Goal: Task Accomplishment & Management: Use online tool/utility

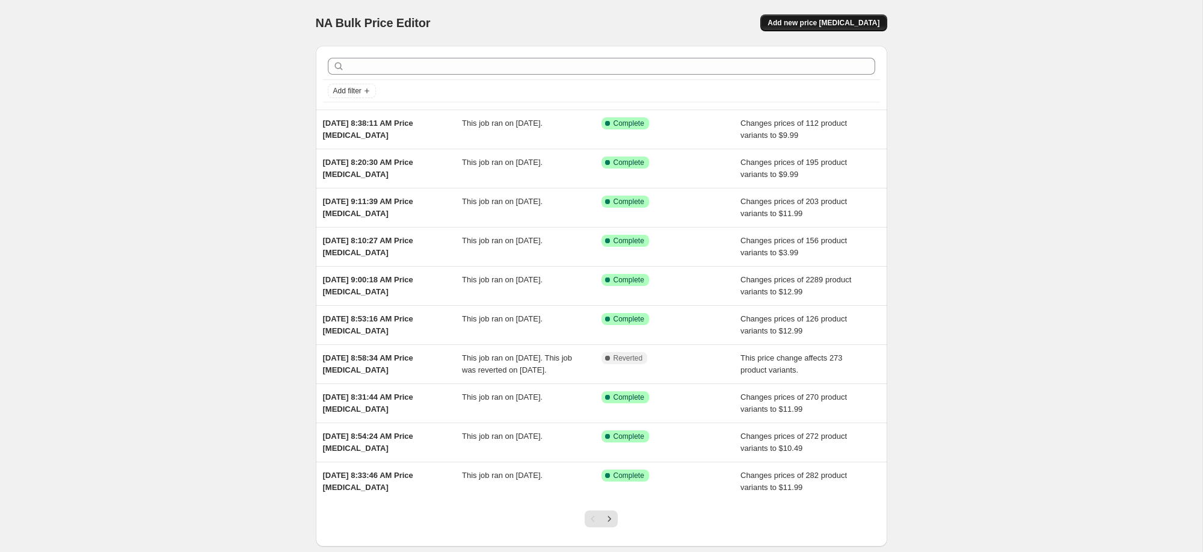
click at [839, 24] on span "Add new price [MEDICAL_DATA]" at bounding box center [824, 23] width 112 height 10
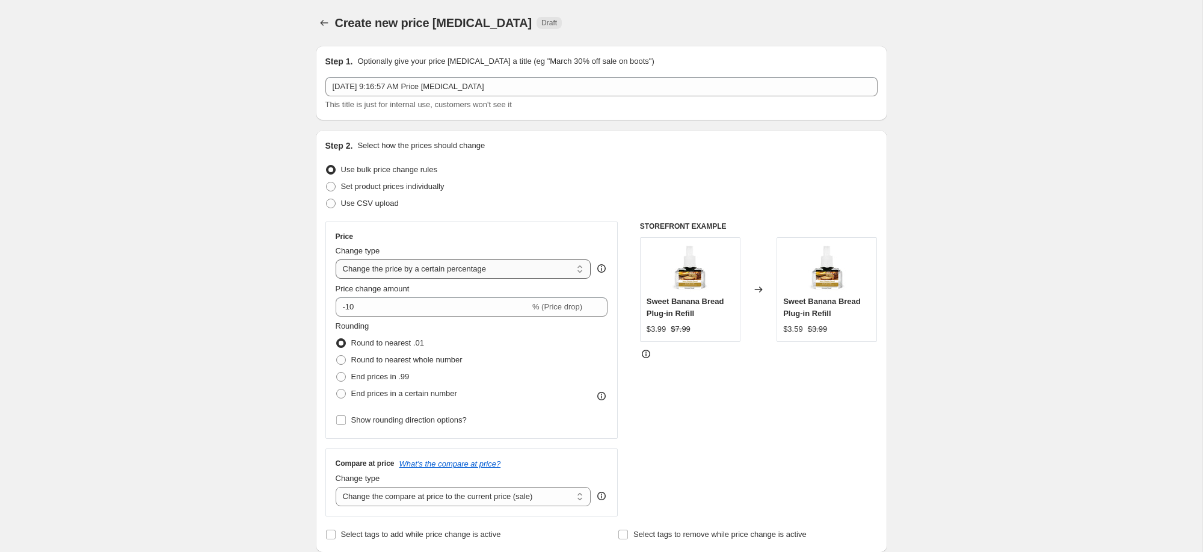
click at [362, 267] on select "Change the price to a certain amount Change the price by a certain amount Chang…" at bounding box center [464, 268] width 256 height 19
select select "to"
click at [336, 259] on select "Change the price to a certain amount Change the price by a certain amount Chang…" at bounding box center [464, 268] width 256 height 19
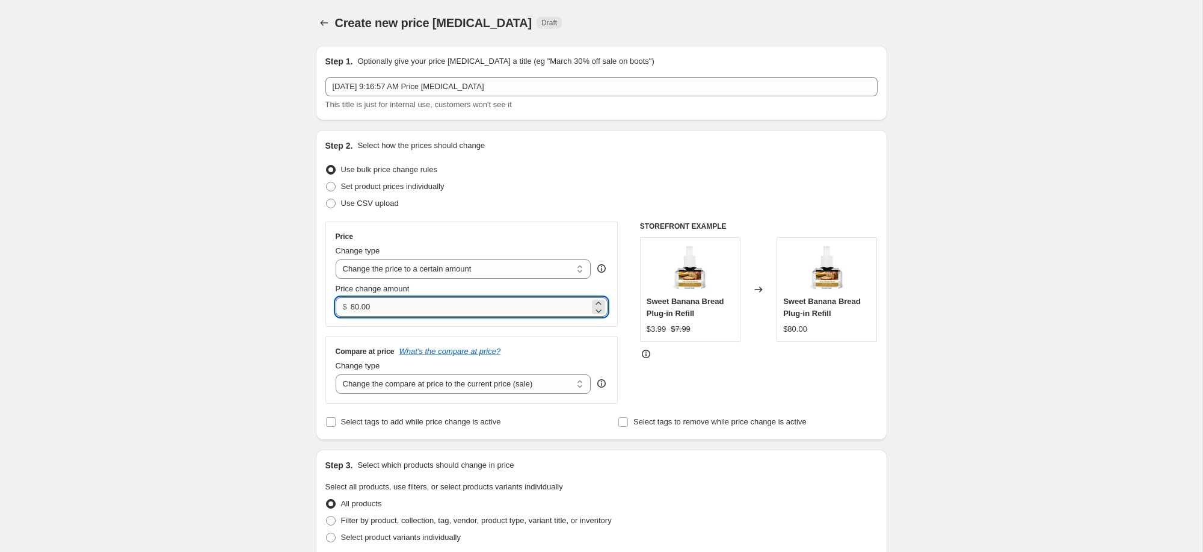
click at [399, 309] on input "80.00" at bounding box center [470, 306] width 239 height 19
click at [398, 309] on input "80.00" at bounding box center [470, 306] width 239 height 19
type input "12.99"
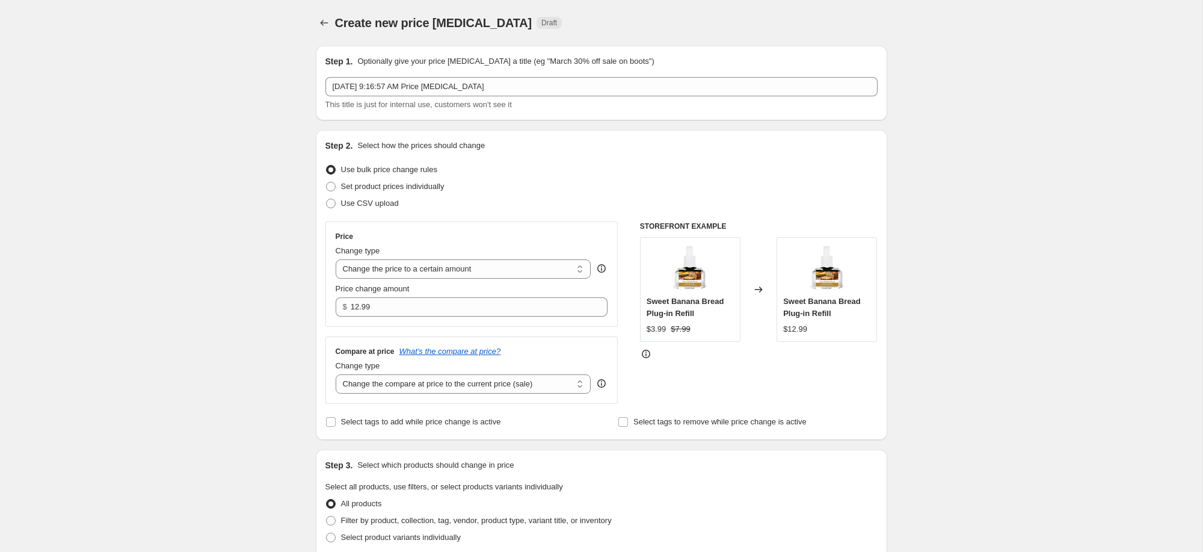
click at [425, 393] on div "Compare at price What's the compare at price? Change type Change the compare at…" at bounding box center [471, 369] width 293 height 67
click at [427, 389] on select "Change the compare at price to the current price (sale) Change the compare at p…" at bounding box center [464, 383] width 256 height 19
click at [443, 387] on select "Change the compare at price to the current price (sale) Change the compare at p…" at bounding box center [464, 383] width 256 height 19
select select "no_change"
click at [336, 374] on select "Change the compare at price to the current price (sale) Change the compare at p…" at bounding box center [464, 383] width 256 height 19
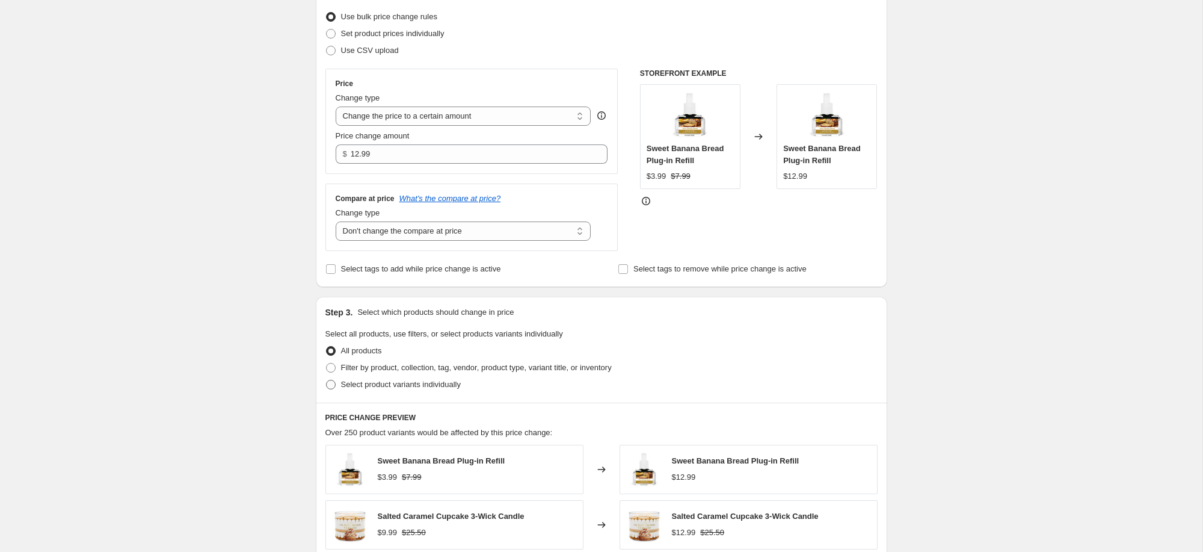
scroll to position [153, 0]
click at [336, 365] on label "Filter by product, collection, tag, vendor, product type, variant title, or inv…" at bounding box center [468, 367] width 286 height 17
click at [327, 363] on input "Filter by product, collection, tag, vendor, product type, variant title, or inv…" at bounding box center [326, 362] width 1 height 1
radio input "true"
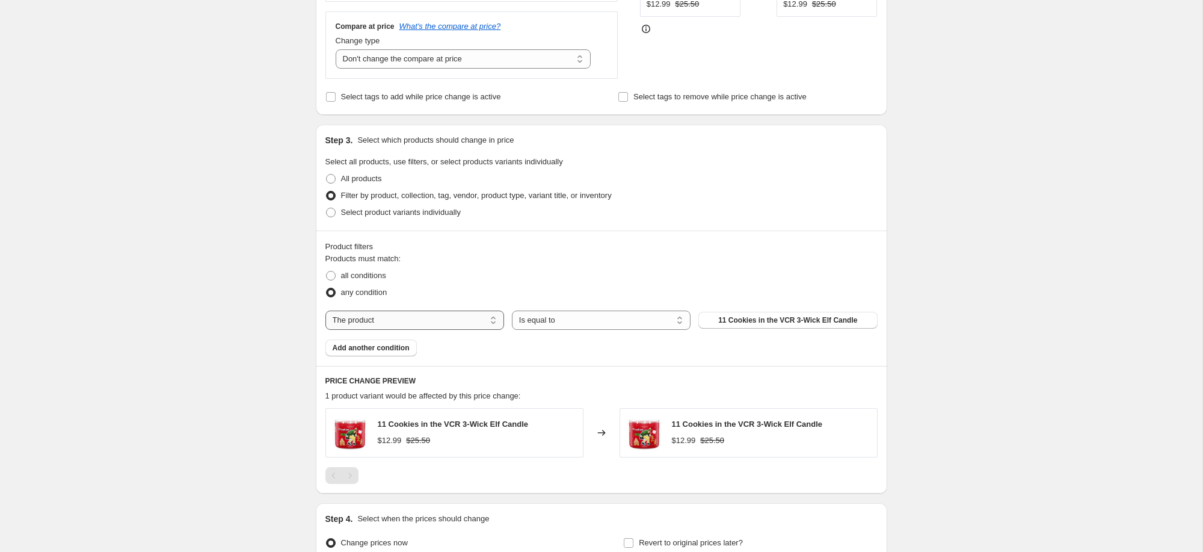
scroll to position [326, 0]
click at [416, 320] on select "The product The product's collection The product's tag The product's vendor The…" at bounding box center [414, 318] width 179 height 19
select select "collection"
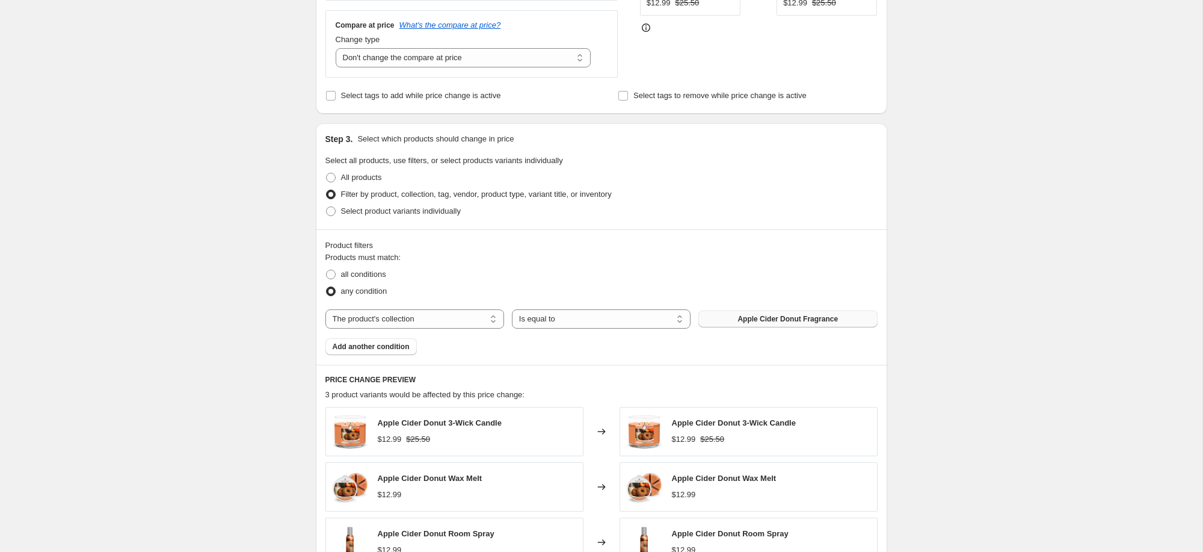
click at [761, 323] on span "Apple Cider Donut Fragrance" at bounding box center [788, 319] width 100 height 10
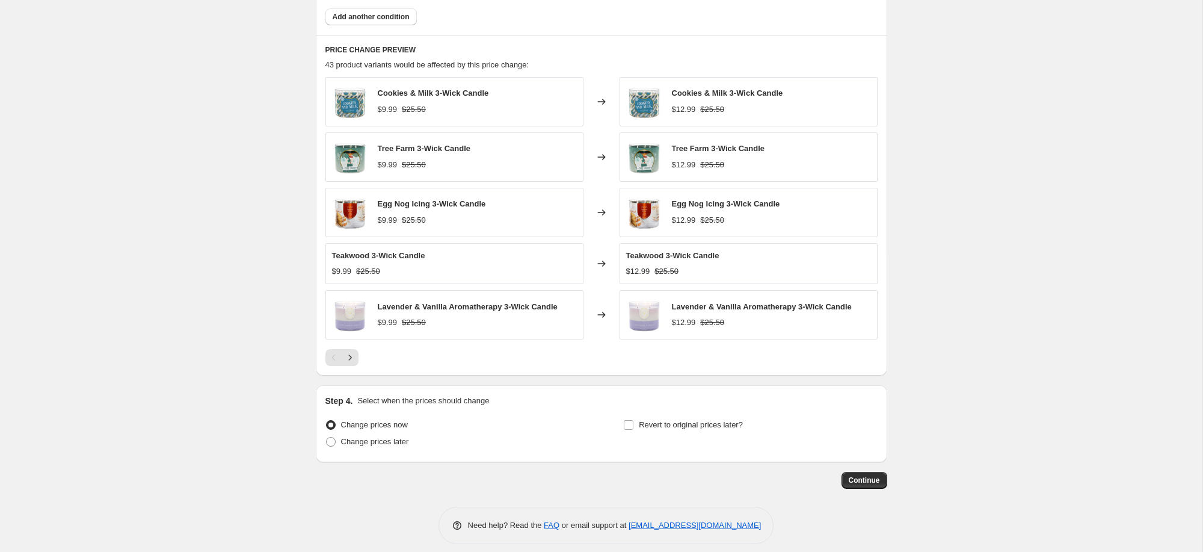
scroll to position [666, 0]
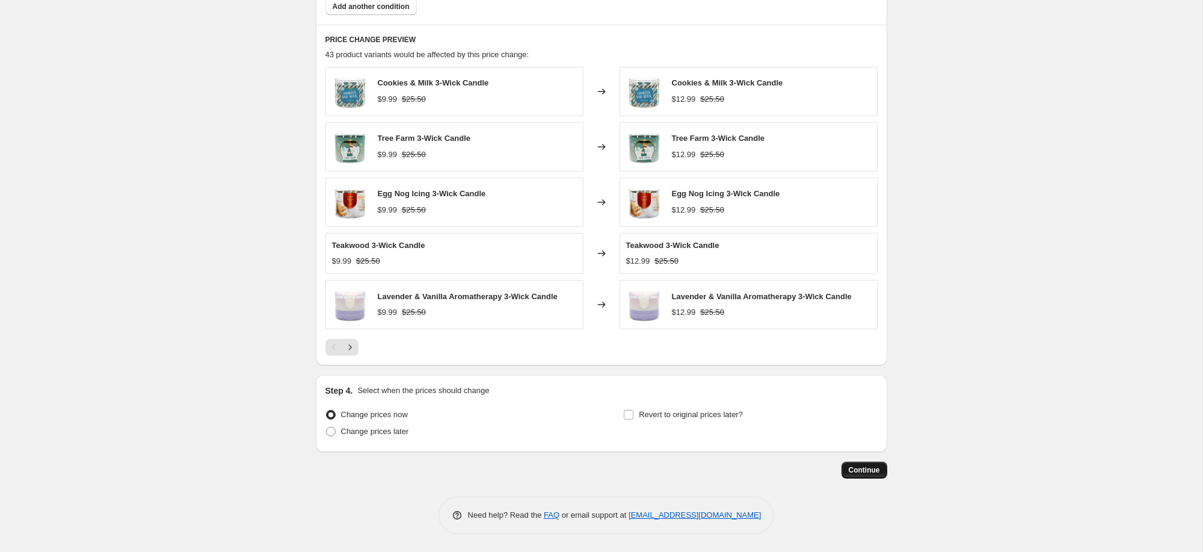
click at [868, 466] on span "Continue" at bounding box center [864, 470] width 31 height 10
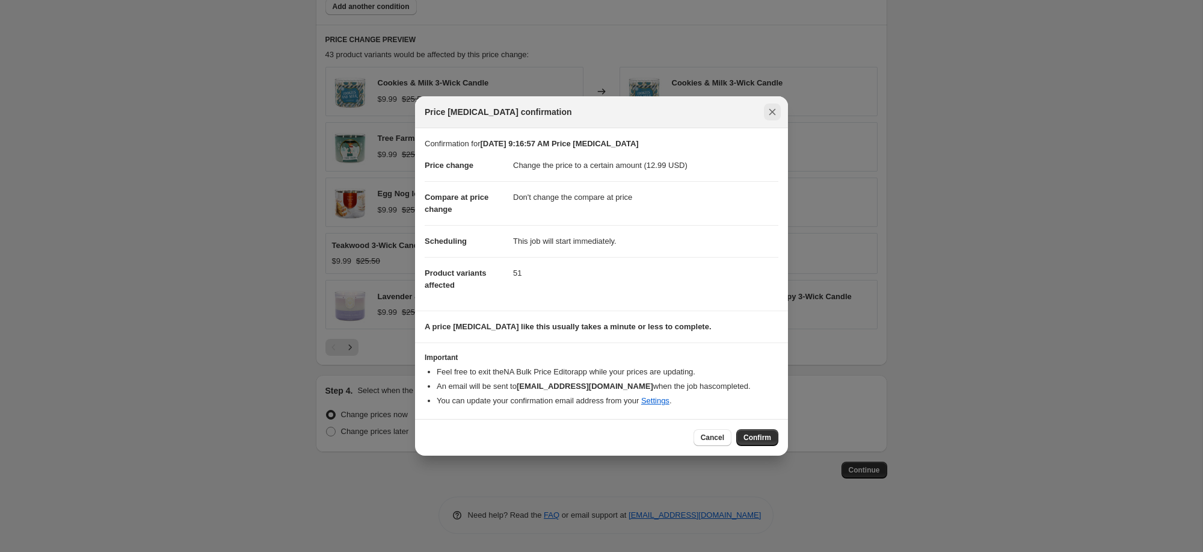
click at [771, 114] on icon "Close" at bounding box center [772, 112] width 12 height 12
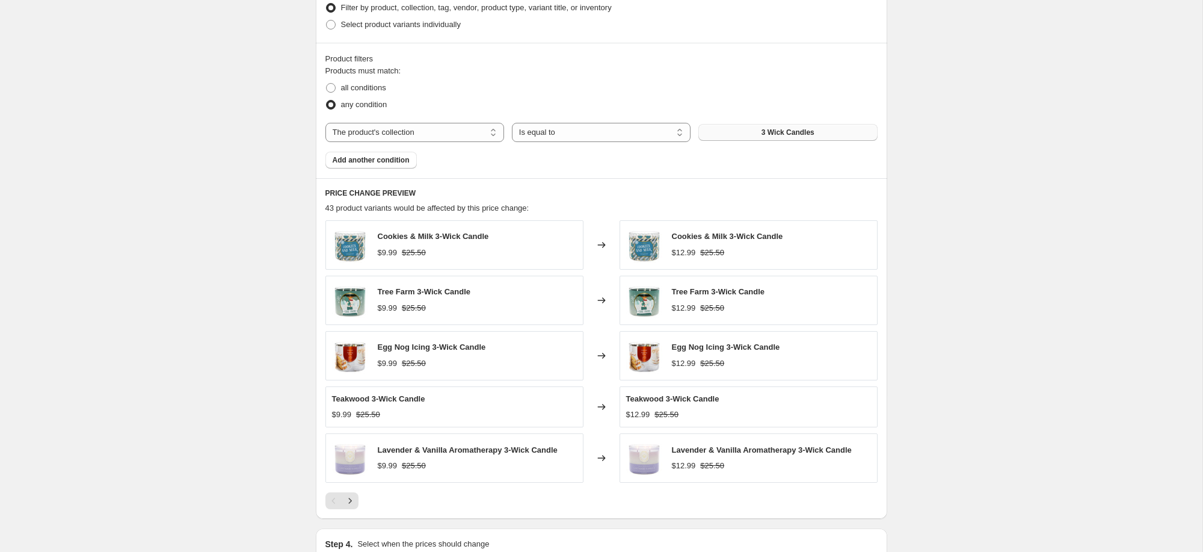
scroll to position [288, 0]
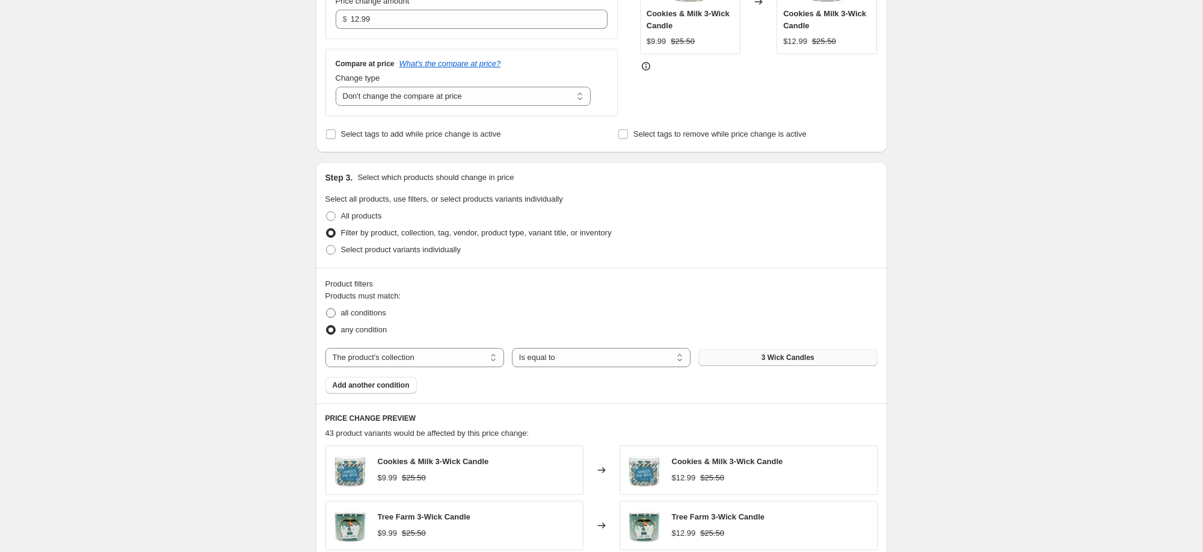
click at [330, 311] on span at bounding box center [331, 313] width 10 height 10
click at [327, 309] on input "all conditions" at bounding box center [326, 308] width 1 height 1
radio input "true"
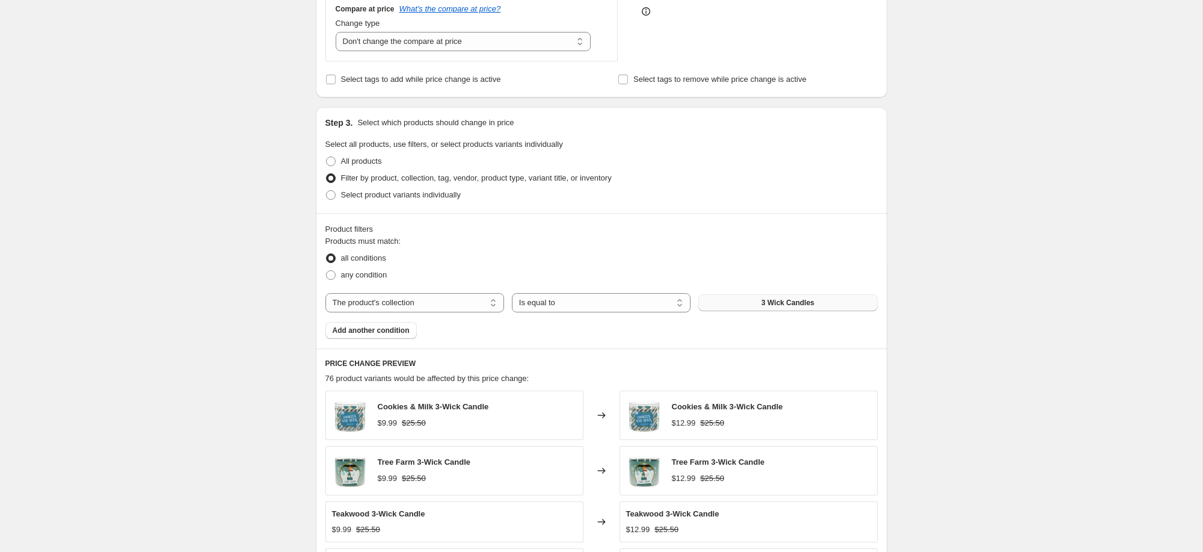
scroll to position [350, 0]
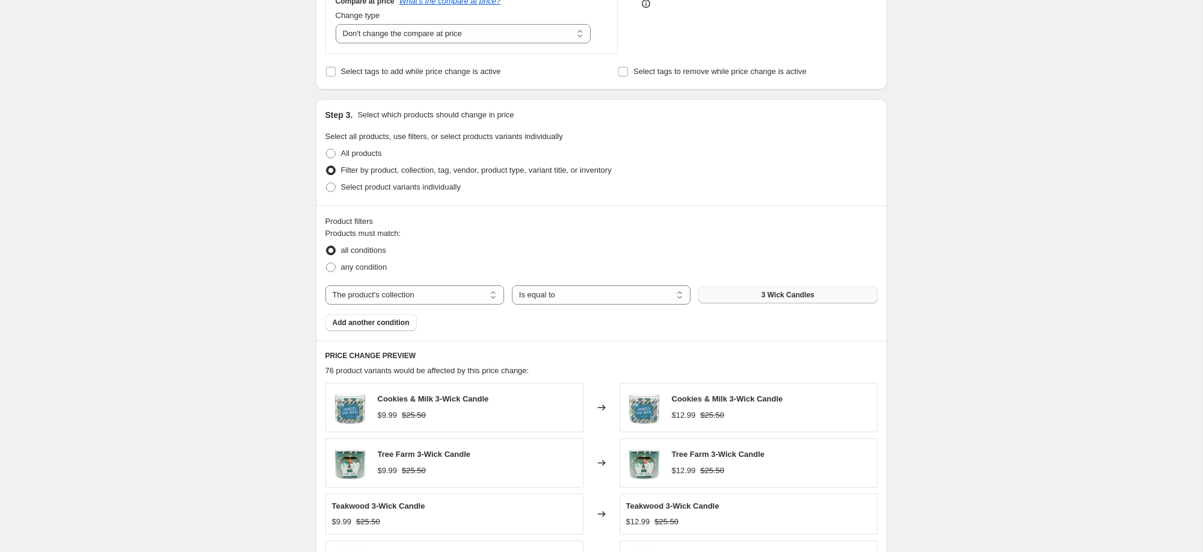
click at [780, 297] on span "3 Wick Candles" at bounding box center [788, 295] width 53 height 10
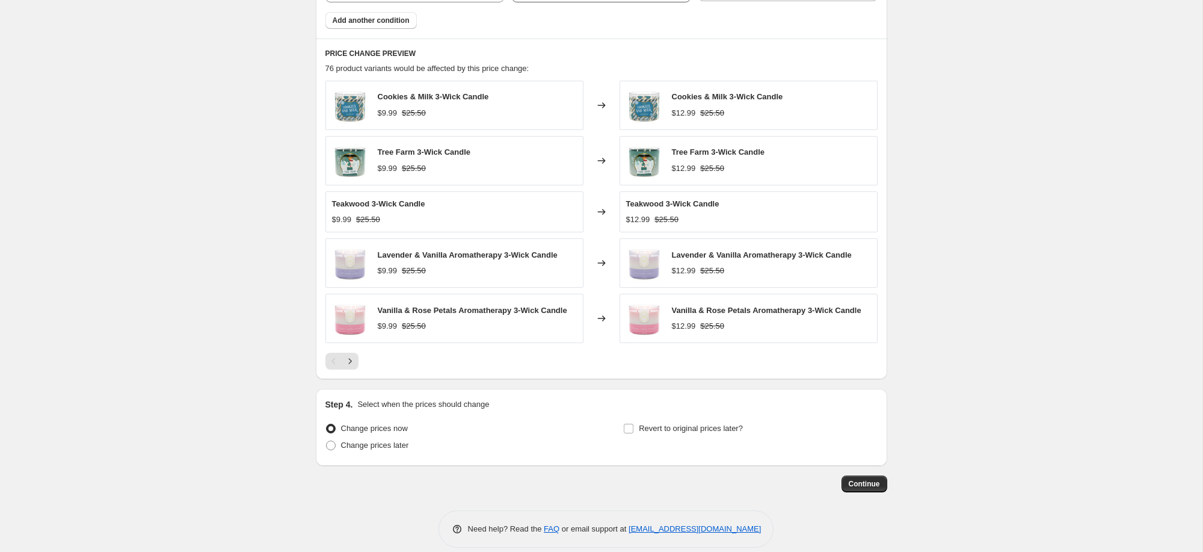
scroll to position [666, 0]
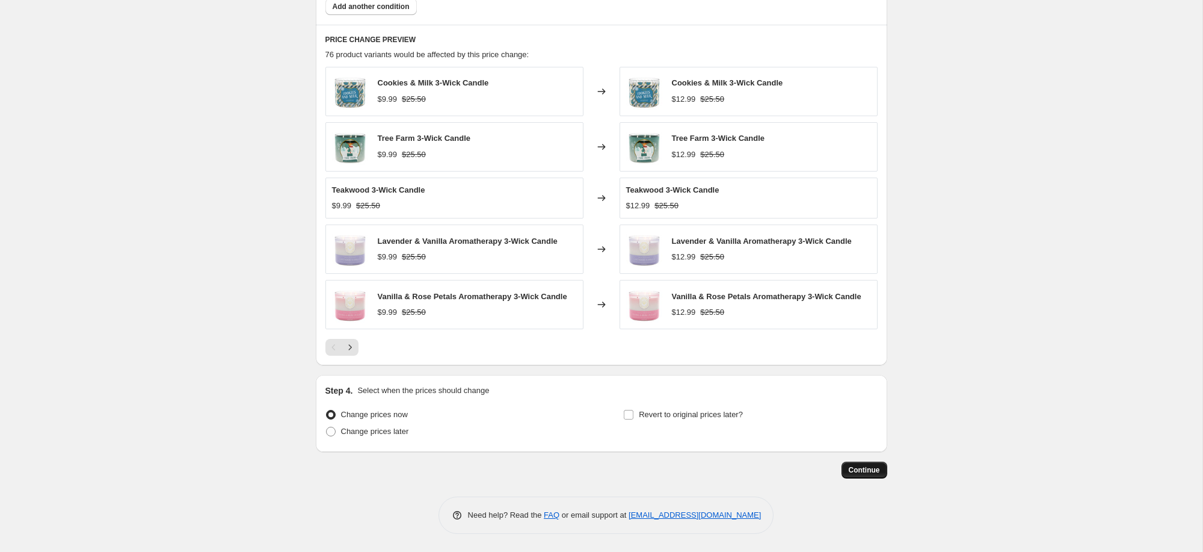
click at [862, 470] on span "Continue" at bounding box center [864, 470] width 31 height 10
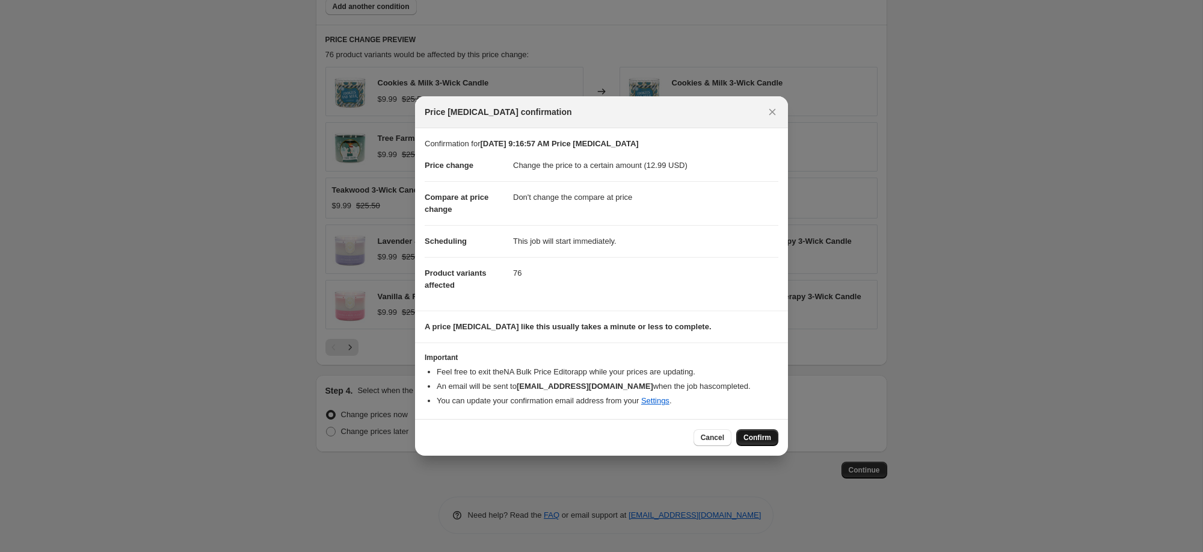
click at [766, 445] on button "Confirm" at bounding box center [757, 437] width 42 height 17
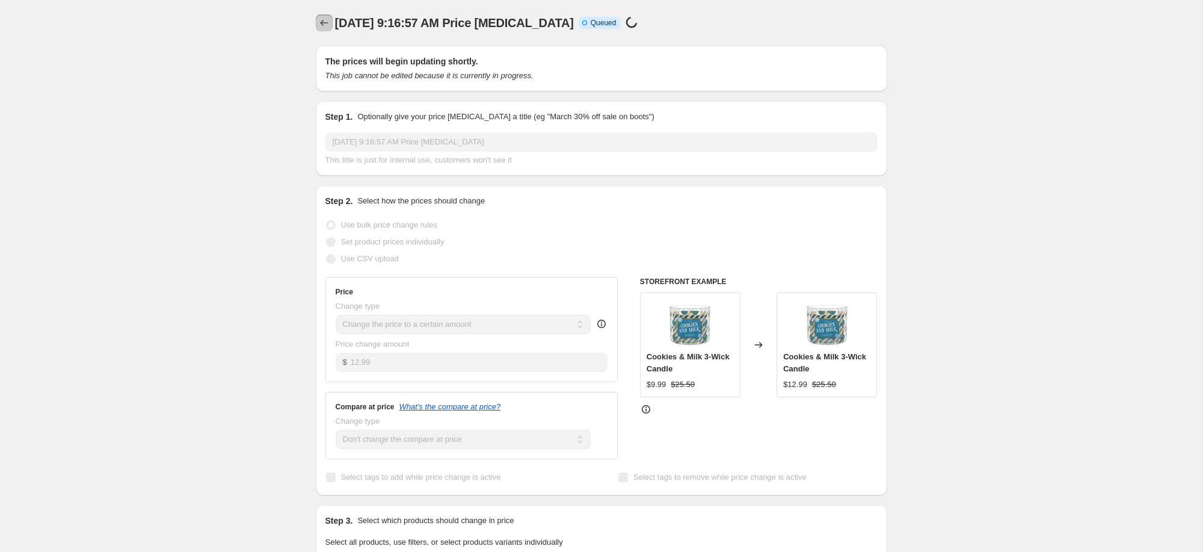
click at [322, 23] on icon "Price change jobs" at bounding box center [324, 23] width 12 height 12
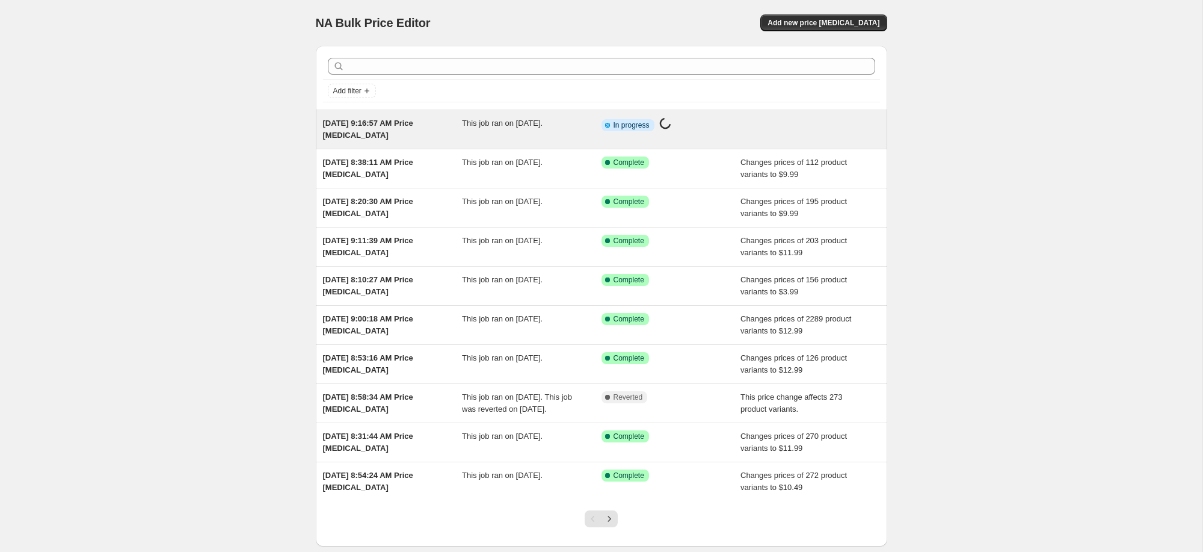
click at [684, 138] on div "Info Partially complete In progress Price change job in progress..." at bounding box center [672, 129] width 140 height 24
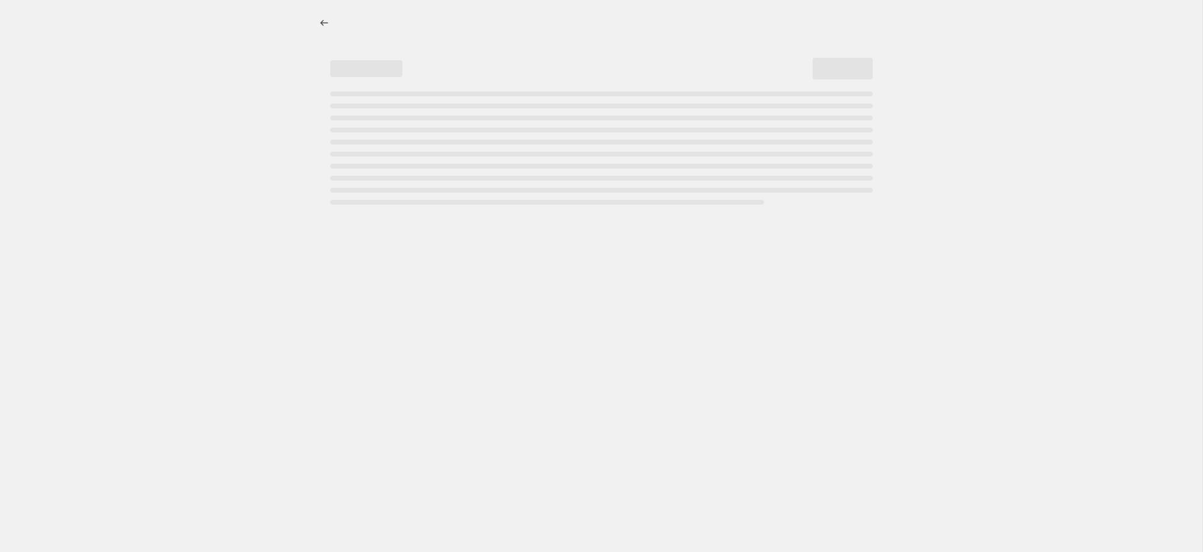
select select "no_change"
select select "collection"
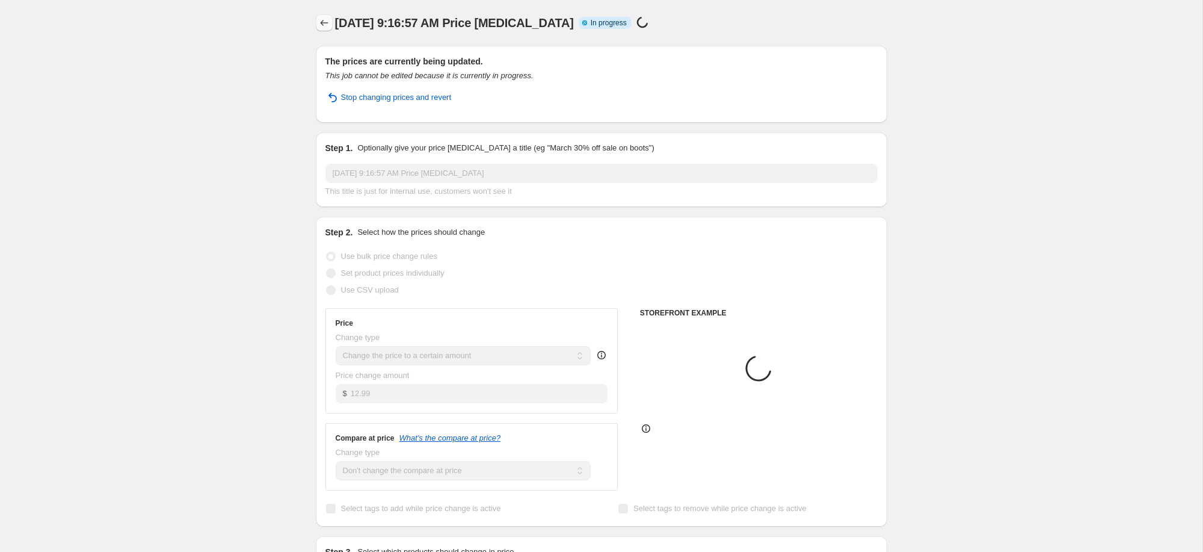
click at [316, 26] on button "Price change jobs" at bounding box center [324, 22] width 17 height 17
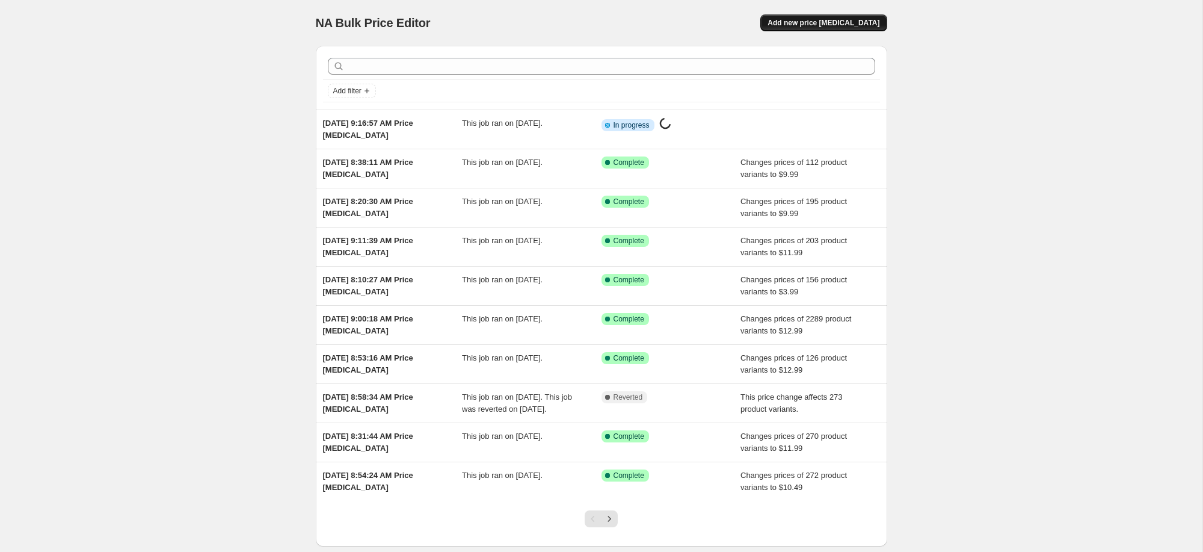
click at [817, 17] on button "Add new price change job" at bounding box center [823, 22] width 126 height 17
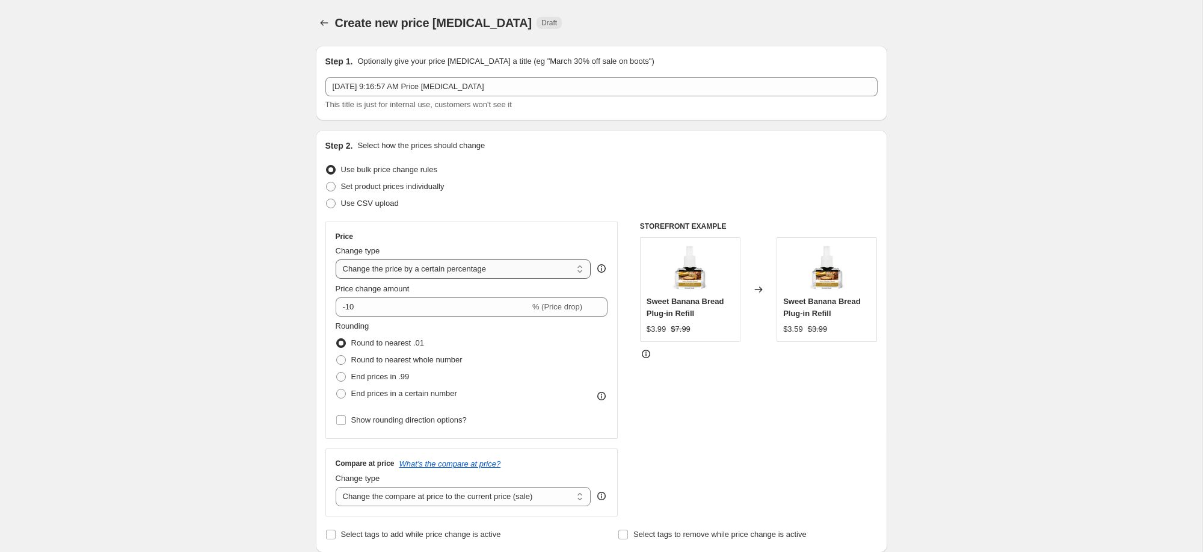
click at [400, 276] on select "Change the price to a certain amount Change the price by a certain amount Chang…" at bounding box center [464, 268] width 256 height 19
select select "to"
click at [336, 259] on select "Change the price to a certain amount Change the price by a certain amount Chang…" at bounding box center [464, 268] width 256 height 19
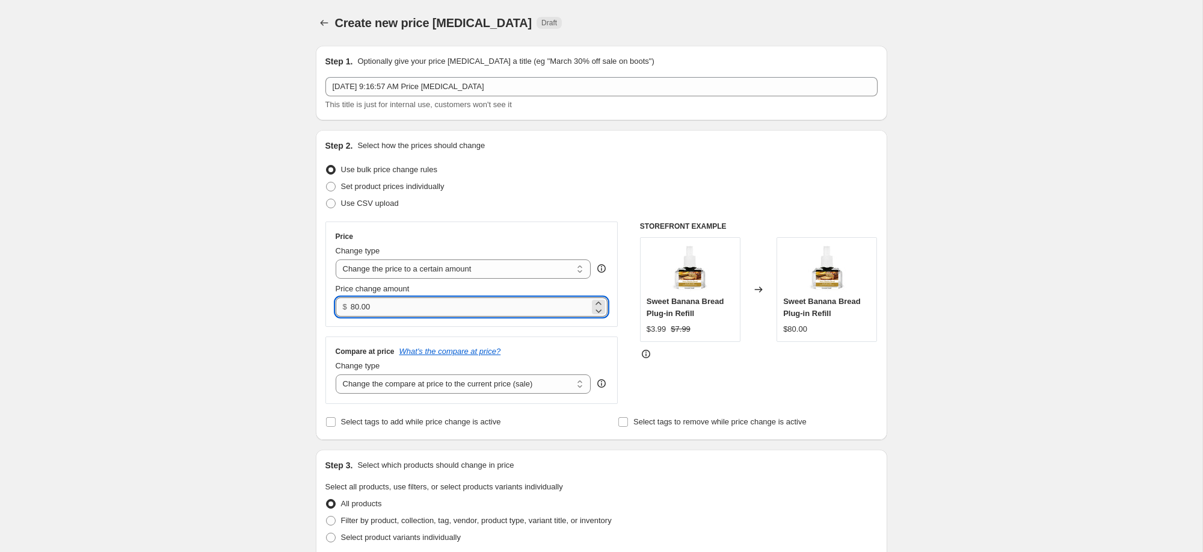
click at [410, 307] on input "80.00" at bounding box center [470, 306] width 239 height 19
type input "12.99"
click at [430, 389] on select "Change the compare at price to the current price (sale) Change the compare at p…" at bounding box center [464, 383] width 256 height 19
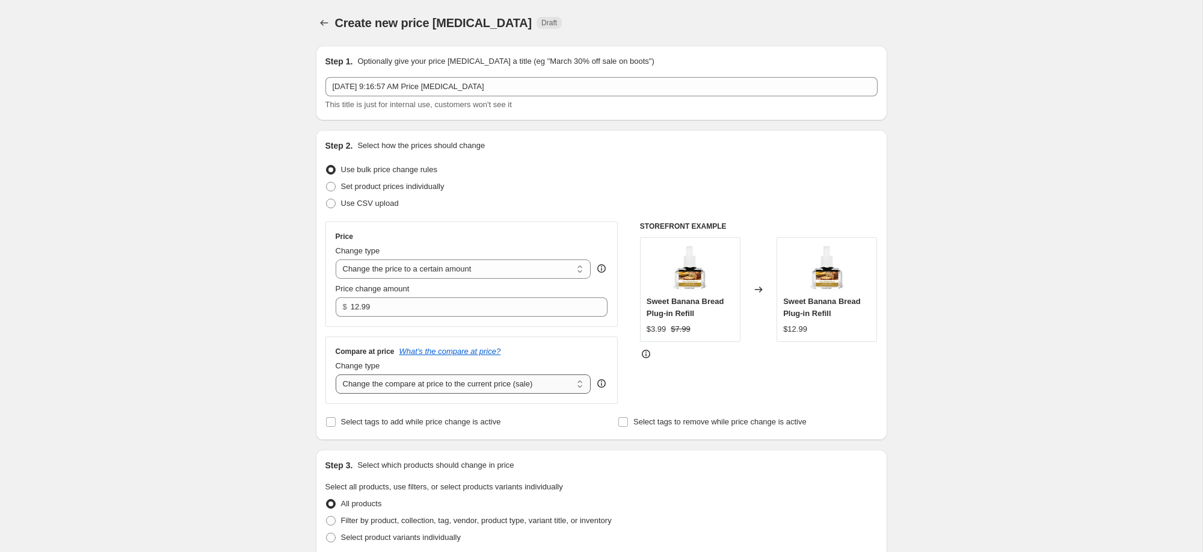
select select "no_change"
click at [336, 374] on select "Change the compare at price to the current price (sale) Change the compare at p…" at bounding box center [464, 383] width 256 height 19
click at [235, 389] on div "Create new price change job. This page is ready Create new price change job Dra…" at bounding box center [601, 545] width 1203 height 1091
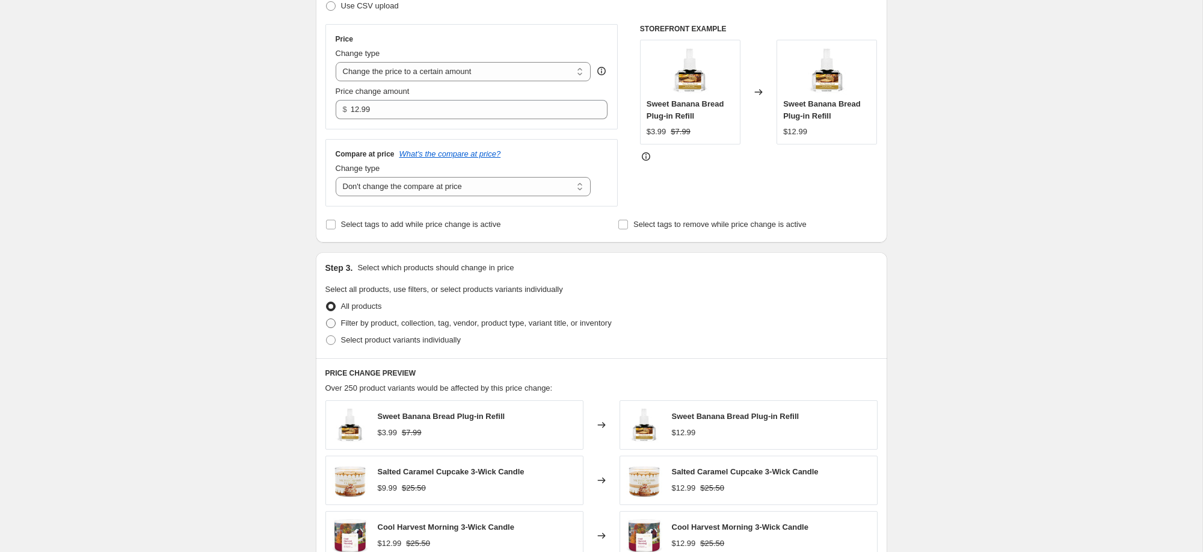
click at [348, 324] on span "Filter by product, collection, tag, vendor, product type, variant title, or inv…" at bounding box center [476, 322] width 271 height 9
click at [327, 319] on input "Filter by product, collection, tag, vendor, product type, variant title, or inv…" at bounding box center [326, 318] width 1 height 1
radio input "true"
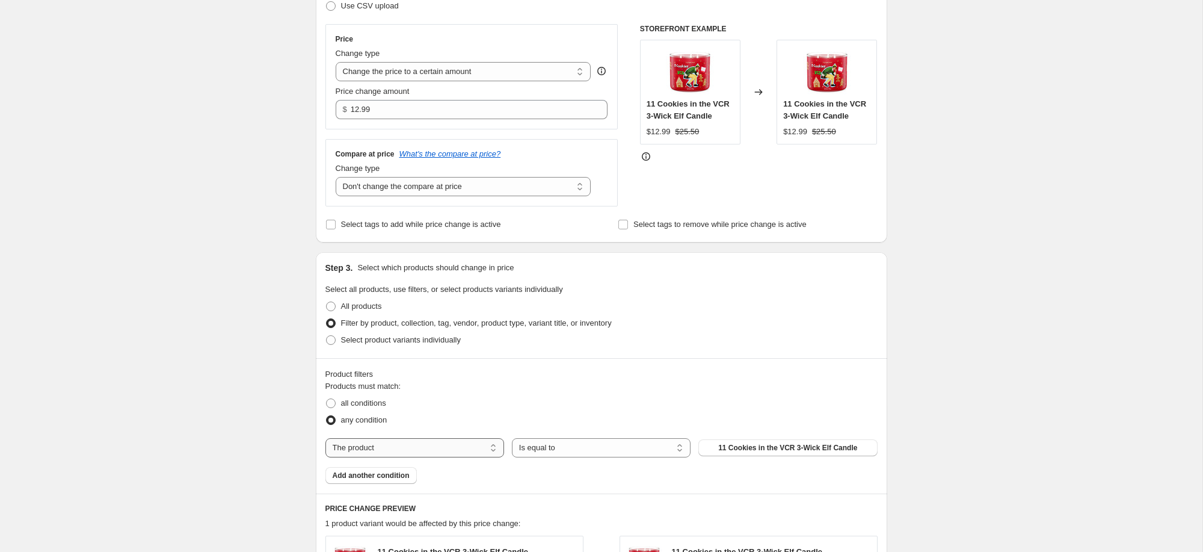
click at [388, 443] on select "The product The product's collection The product's tag The product's vendor The…" at bounding box center [414, 447] width 179 height 19
select select "product_type"
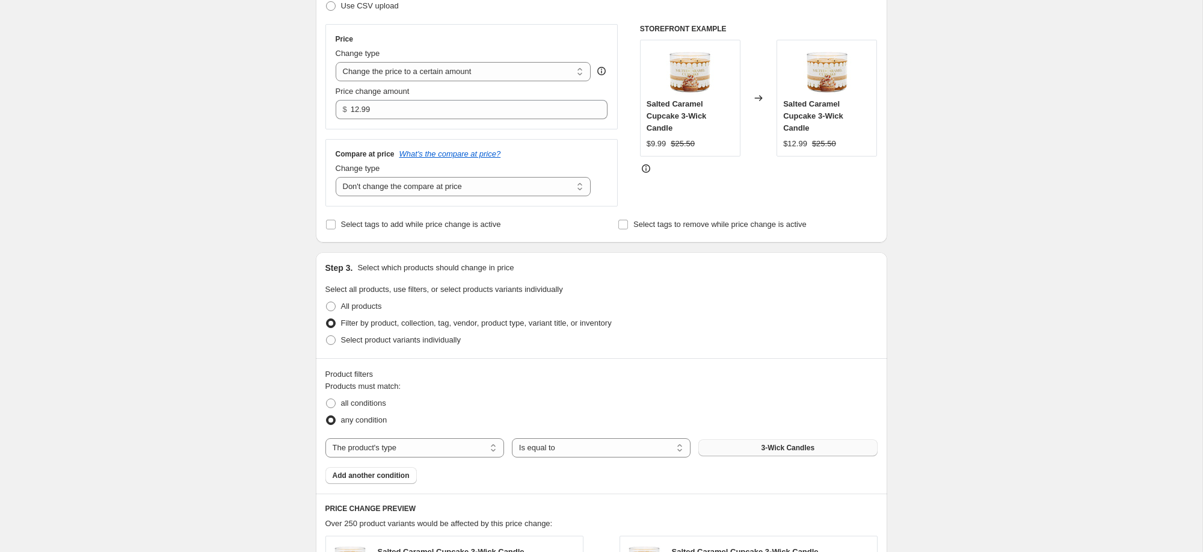
click at [754, 448] on button "3-Wick Candles" at bounding box center [787, 447] width 179 height 17
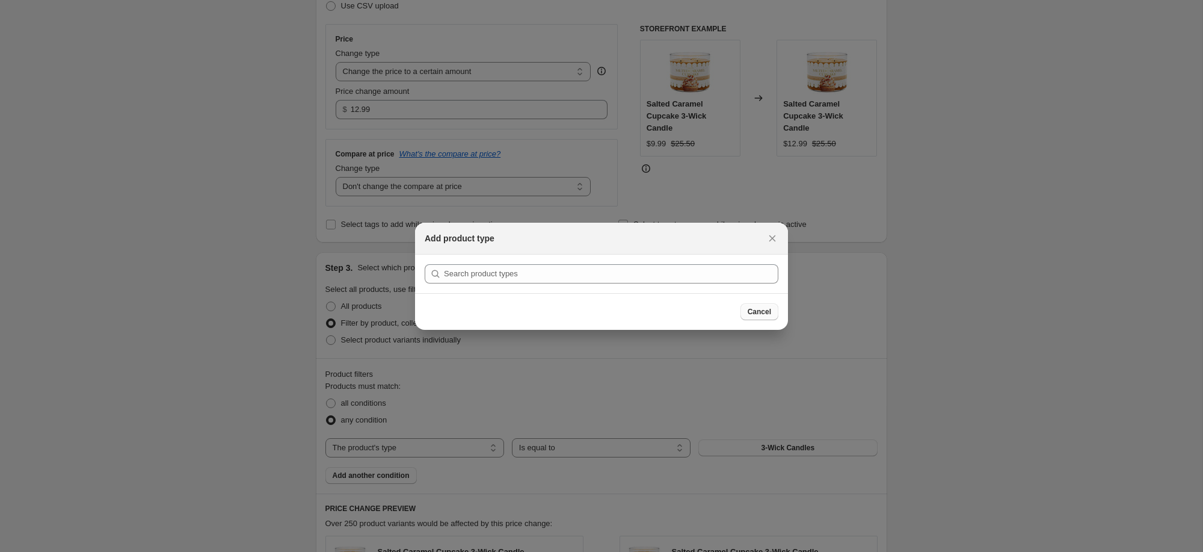
click at [763, 310] on span "Cancel" at bounding box center [759, 312] width 23 height 10
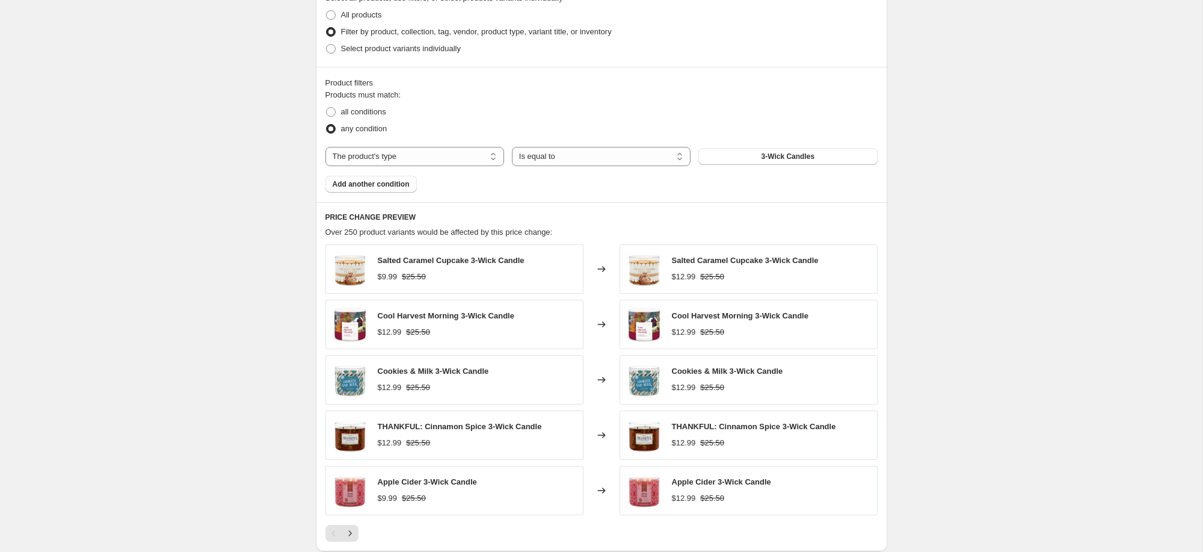
scroll to position [487, 0]
click at [339, 116] on label "all conditions" at bounding box center [355, 113] width 61 height 17
click at [327, 109] on input "all conditions" at bounding box center [326, 109] width 1 height 1
radio input "true"
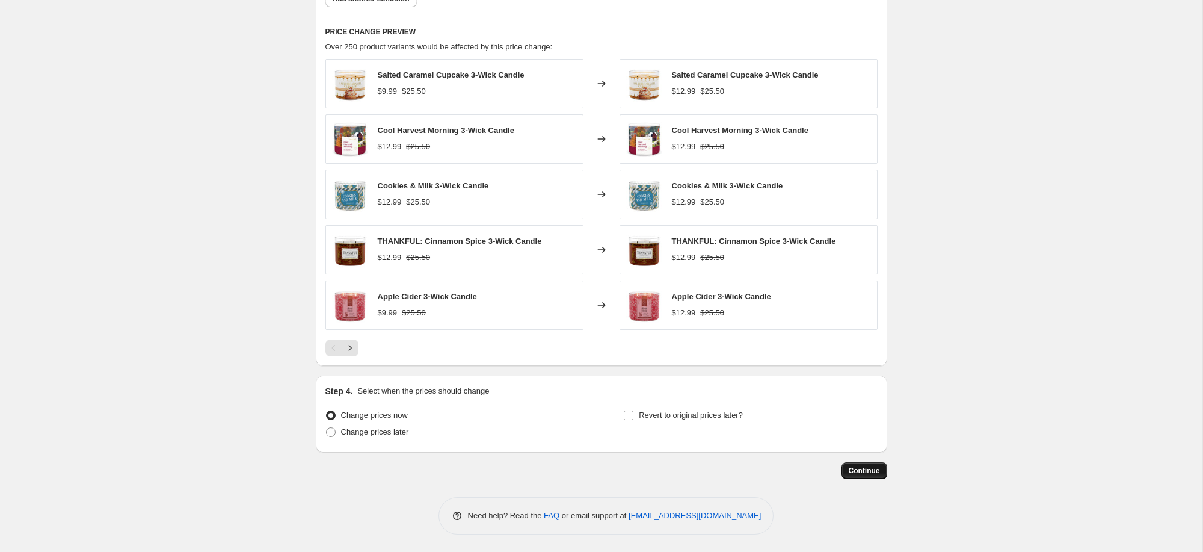
scroll to position [672, 0]
click at [870, 472] on span "Continue" at bounding box center [864, 472] width 31 height 10
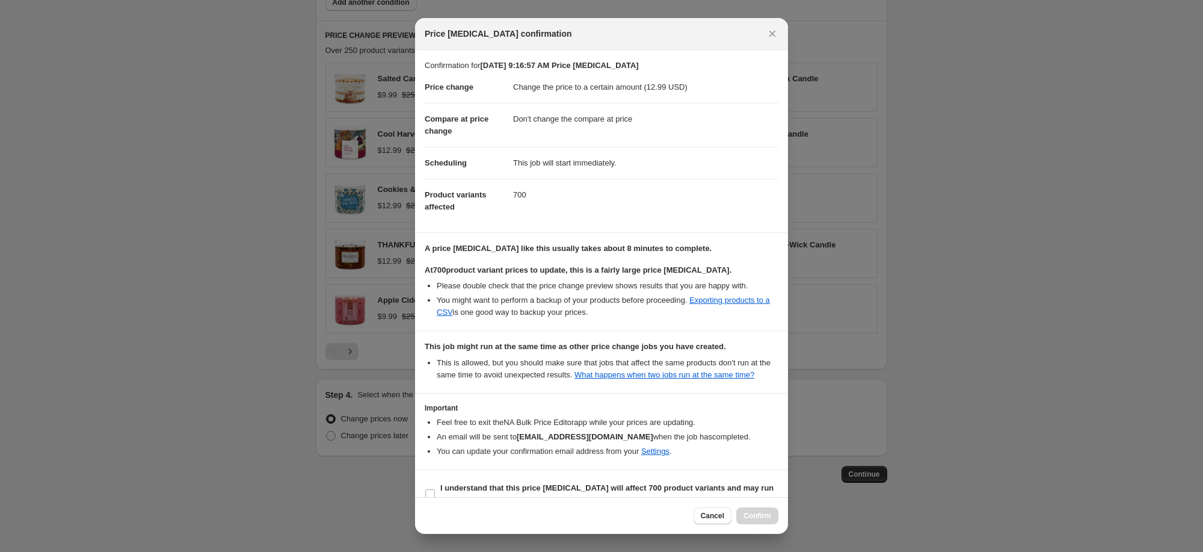
scroll to position [33, 0]
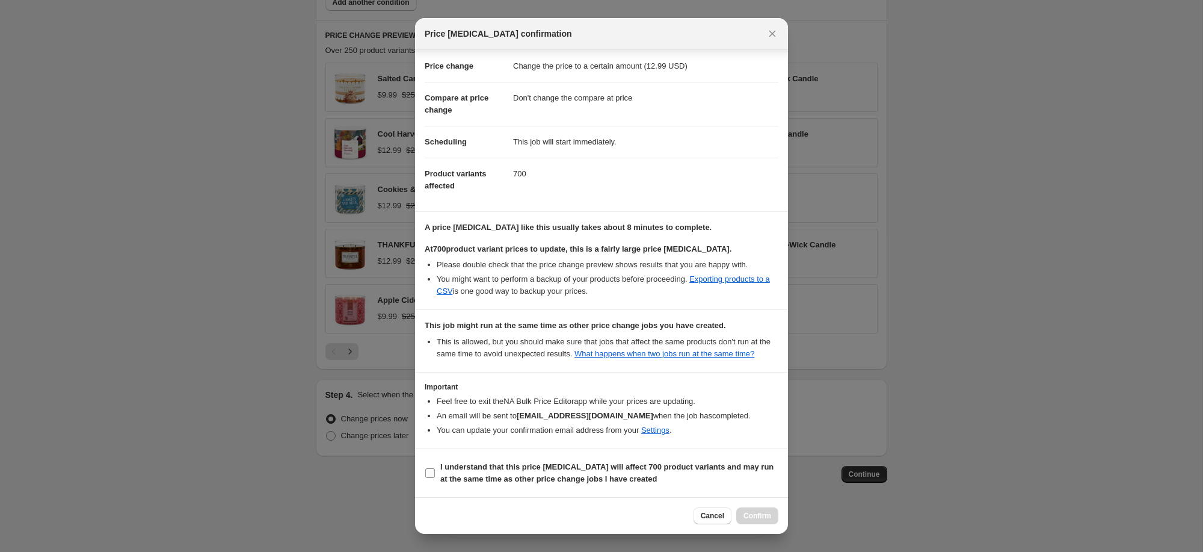
click at [443, 478] on b "I understand that this price change job will affect 700 product variants and ma…" at bounding box center [606, 472] width 333 height 21
click at [435, 478] on input "I understand that this price change job will affect 700 product variants and ma…" at bounding box center [430, 473] width 10 height 10
checkbox input "true"
click at [745, 519] on span "Confirm" at bounding box center [758, 516] width 28 height 10
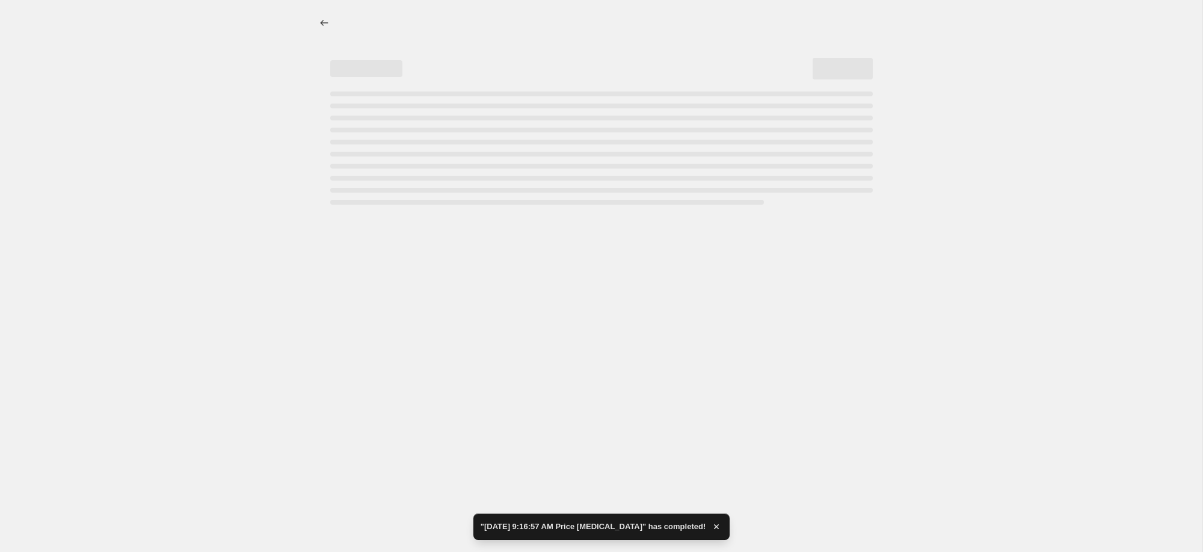
select select "no_change"
select select "product_type"
